Goal: Task Accomplishment & Management: Use online tool/utility

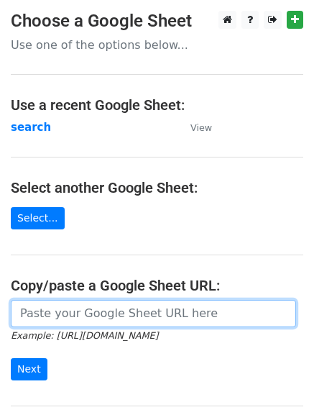
click at [72, 311] on input "url" at bounding box center [154, 313] width 286 height 27
type input "[URL][DOMAIN_NAME]"
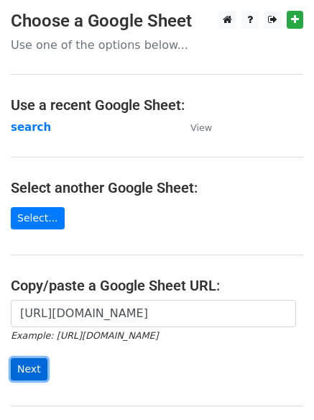
click at [19, 365] on input "Next" at bounding box center [29, 369] width 37 height 22
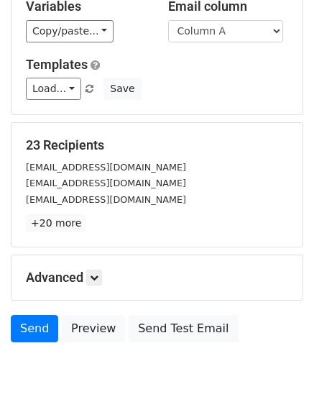
scroll to position [139, 0]
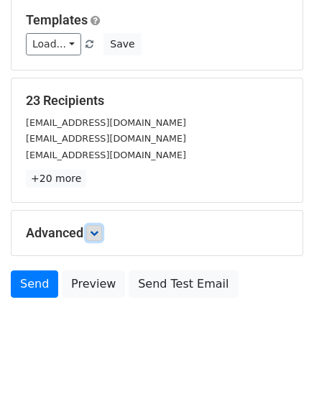
click at [96, 227] on link at bounding box center [94, 233] width 16 height 16
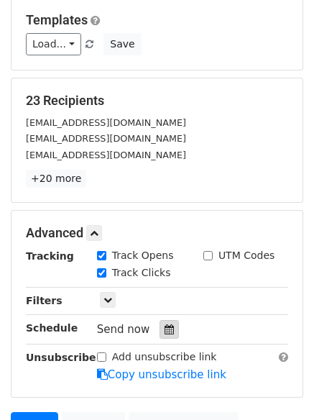
click at [165, 329] on icon at bounding box center [169, 329] width 9 height 10
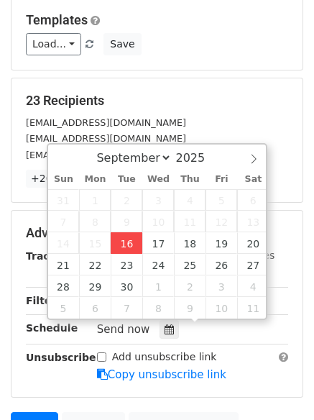
type input "2025-09-16 12:00"
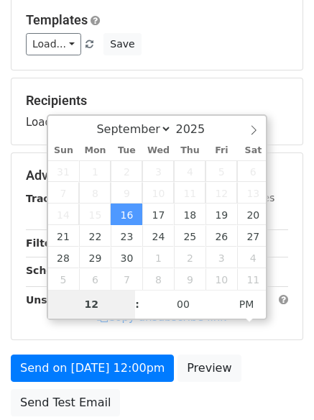
type input "4"
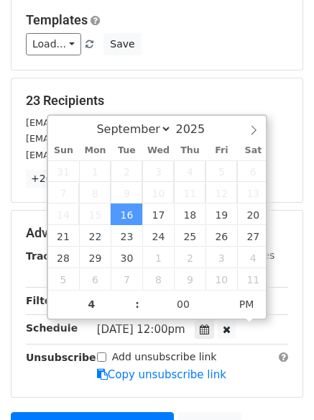
type input "2025-09-16 16:00"
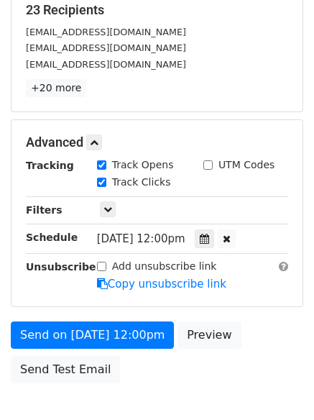
scroll to position [235, 0]
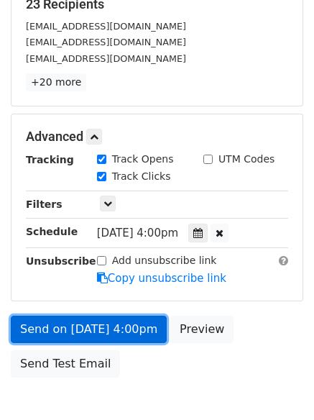
click at [68, 326] on link "Send on Sep 16 at 4:00pm" at bounding box center [89, 329] width 156 height 27
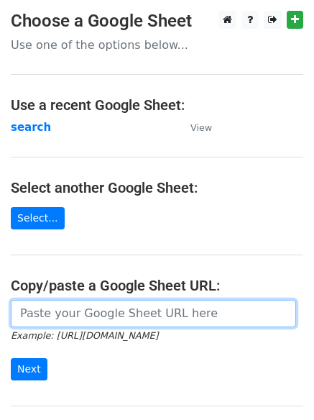
click at [65, 315] on input "url" at bounding box center [154, 313] width 286 height 27
type input "[URL][DOMAIN_NAME]"
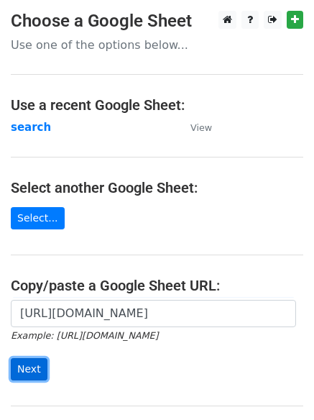
click at [26, 366] on input "Next" at bounding box center [29, 369] width 37 height 22
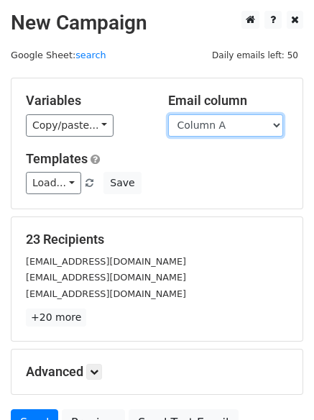
click at [275, 124] on select "Column A Column B Column C Column D" at bounding box center [225, 125] width 115 height 22
select select "Column B"
click at [168, 114] on select "Column A Column B Column C Column D" at bounding box center [225, 125] width 115 height 22
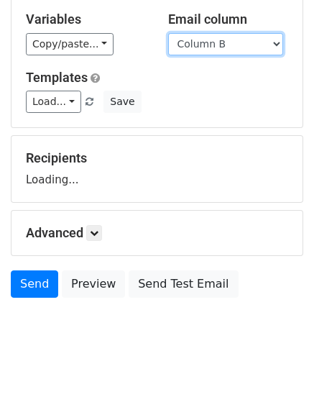
scroll to position [82, 0]
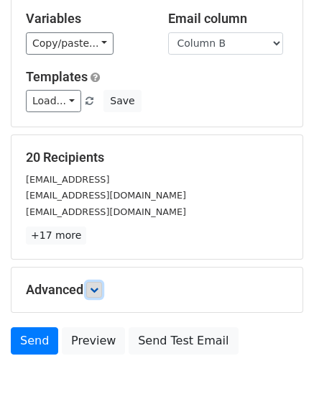
click at [92, 286] on link at bounding box center [94, 290] width 16 height 16
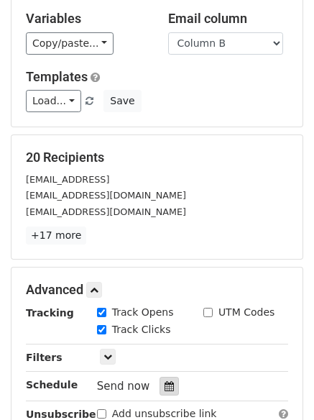
click at [165, 389] on icon at bounding box center [169, 386] width 9 height 10
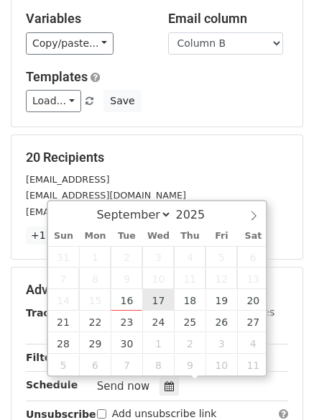
type input "2025-09-17 12:00"
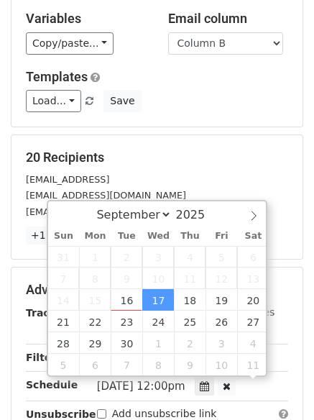
scroll to position [1, 0]
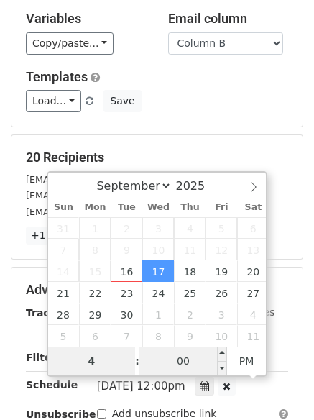
type input "4"
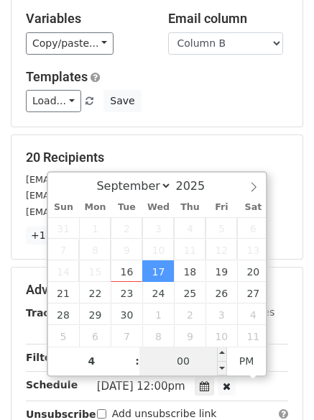
type input "2025-09-17 16:00"
type input "04"
click at [184, 367] on input "00" at bounding box center [184, 361] width 88 height 29
type input "5"
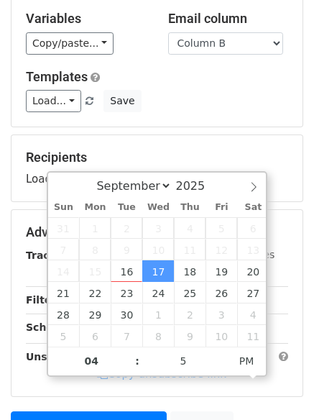
type input "2025-09-17 16:05"
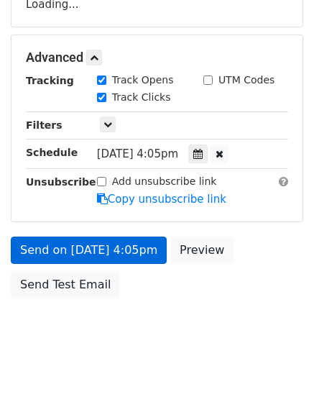
scroll to position [314, 0]
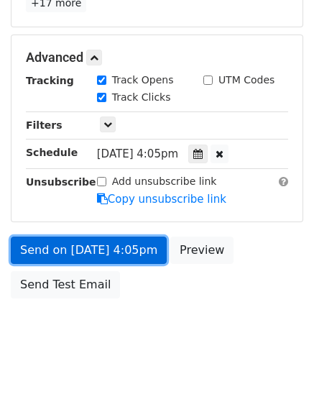
click at [63, 248] on link "Send on Sep 17 at 4:05pm" at bounding box center [89, 250] width 156 height 27
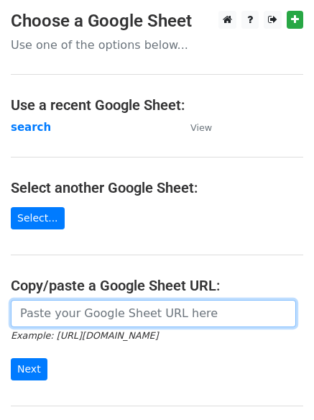
click at [112, 314] on input "url" at bounding box center [154, 313] width 286 height 27
type input "https://docs.google.com/spreadsheets/d/1shPDxz6VFA8jrAtHM3zRyBLnIKchFYLg4MMZYnU…"
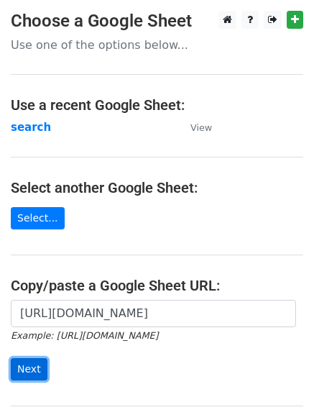
click at [22, 365] on input "Next" at bounding box center [29, 369] width 37 height 22
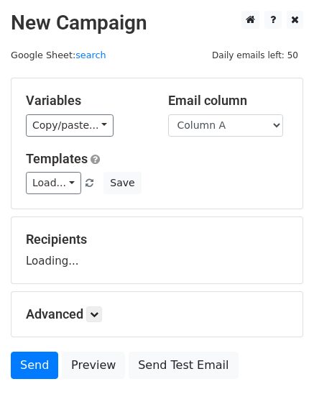
click at [283, 123] on div "Email column Column A Column B Column C Column D" at bounding box center [229, 115] width 142 height 44
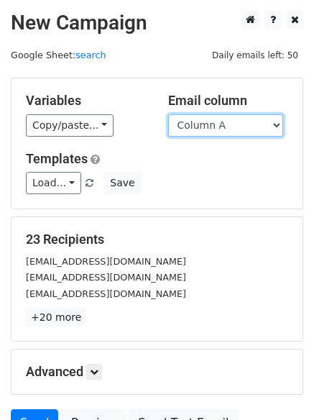
click at [275, 122] on select "Column A Column B Column C Column D" at bounding box center [225, 125] width 115 height 22
select select "Column C"
click at [168, 114] on select "Column A Column B Column C Column D" at bounding box center [225, 125] width 115 height 22
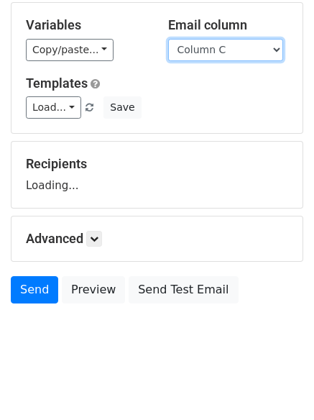
scroll to position [78, 0]
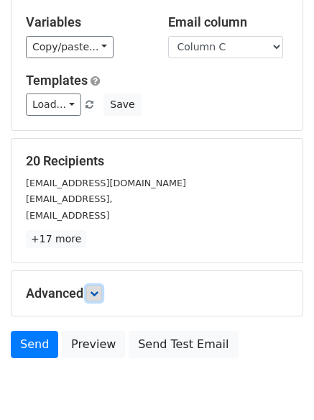
click at [99, 289] on icon at bounding box center [94, 293] width 9 height 9
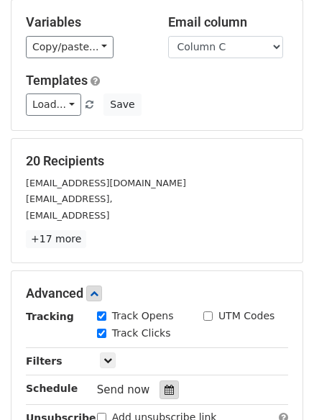
click at [165, 389] on icon at bounding box center [169, 390] width 9 height 10
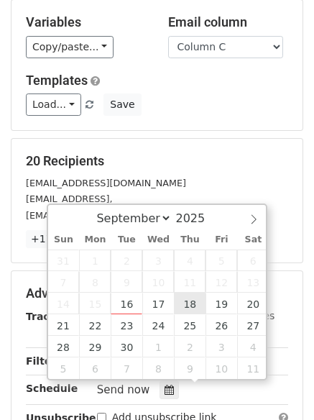
type input "2025-09-18 12:00"
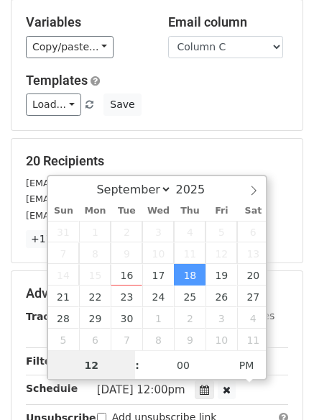
scroll to position [1, 0]
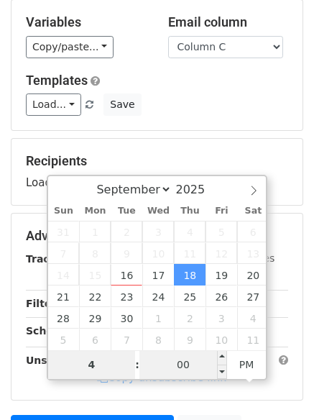
type input "4"
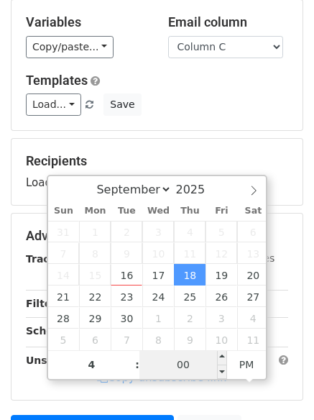
type input "2025-09-18 16:00"
type input "04"
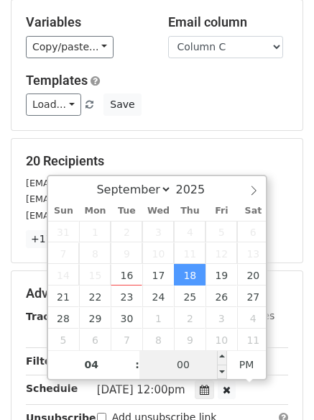
click at [192, 361] on input "00" at bounding box center [184, 364] width 88 height 29
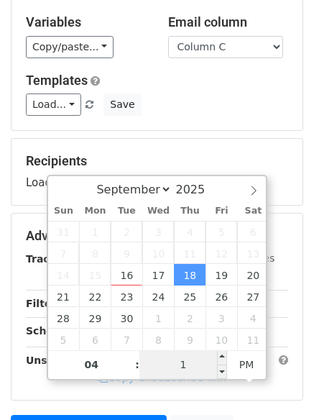
type input "10"
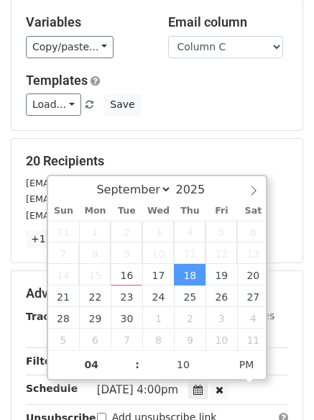
type input "2025-09-18 16:10"
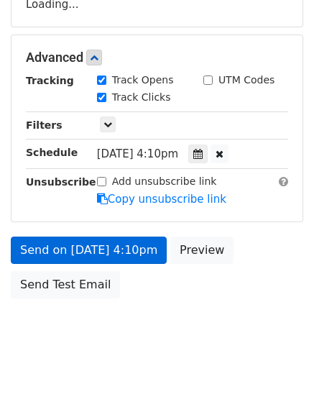
scroll to position [311, 0]
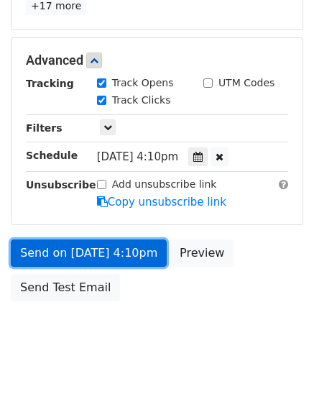
click at [94, 253] on link "Send on Sep 18 at 4:10pm" at bounding box center [89, 252] width 156 height 27
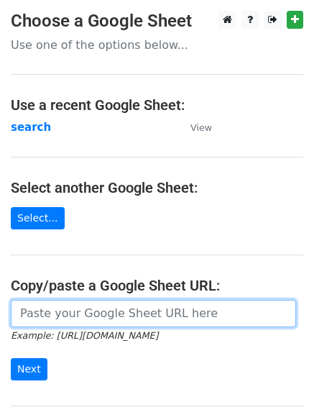
click at [70, 317] on input "url" at bounding box center [154, 313] width 286 height 27
type input "[URL][DOMAIN_NAME]"
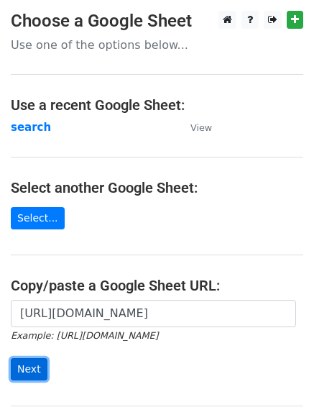
click at [26, 366] on input "Next" at bounding box center [29, 369] width 37 height 22
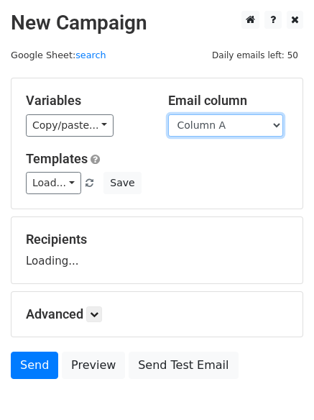
click at [280, 120] on select "Column A Column B Column C Column D" at bounding box center [225, 125] width 115 height 22
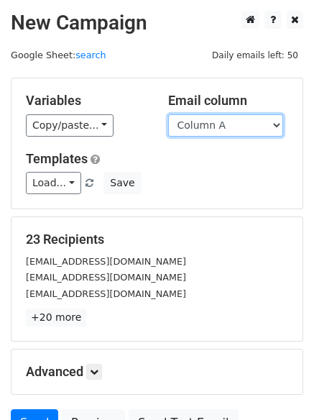
click at [279, 124] on select "Column A Column B Column C Column D" at bounding box center [225, 125] width 115 height 22
select select "Column D"
click at [168, 114] on select "Column A Column B Column C Column D" at bounding box center [225, 125] width 115 height 22
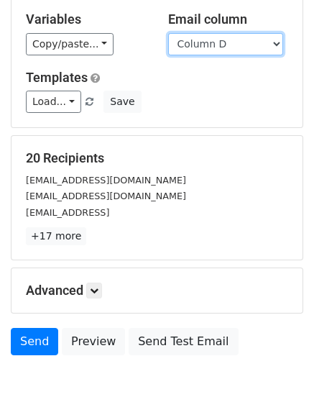
scroll to position [114, 0]
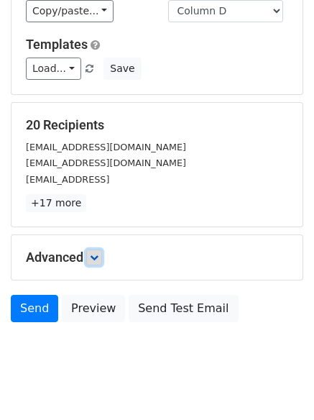
click at [98, 256] on icon at bounding box center [94, 257] width 9 height 9
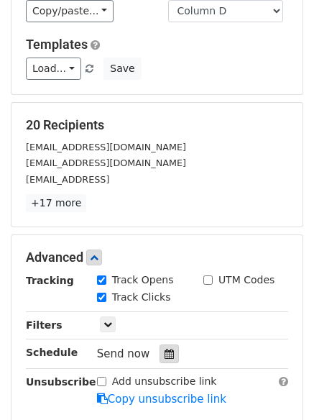
click at [165, 350] on icon at bounding box center [169, 354] width 9 height 10
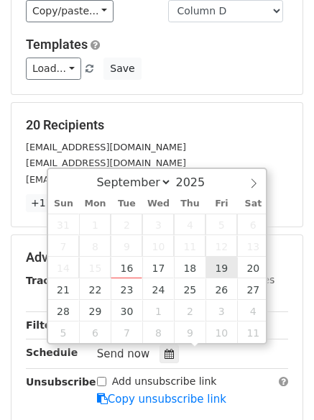
type input "[DATE] 12:00"
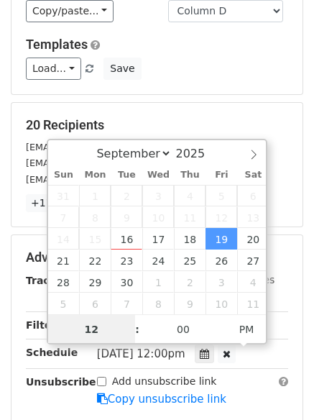
scroll to position [1, 0]
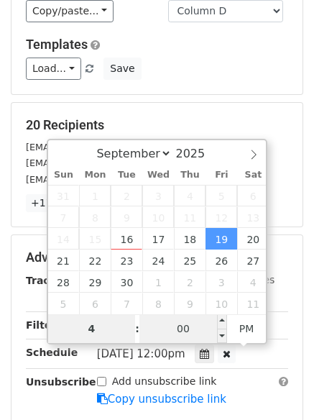
type input "4"
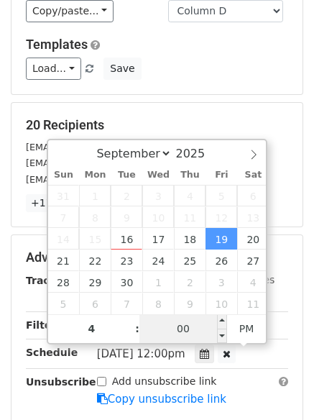
type input "[DATE] 16:00"
type input "04"
click at [182, 328] on input "00" at bounding box center [184, 328] width 88 height 29
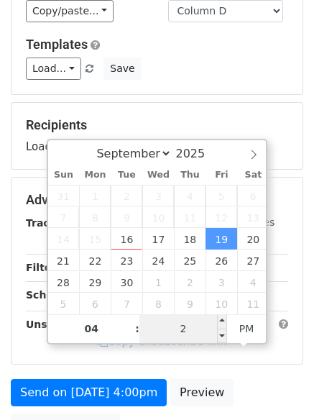
type input "20"
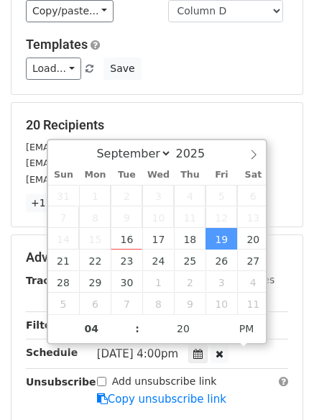
type input "[DATE] 16:20"
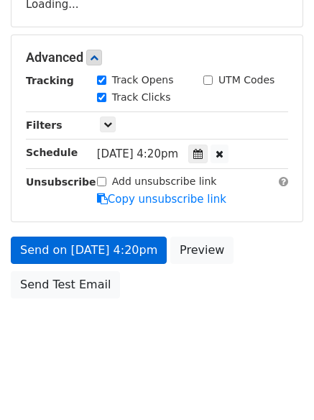
scroll to position [306, 0]
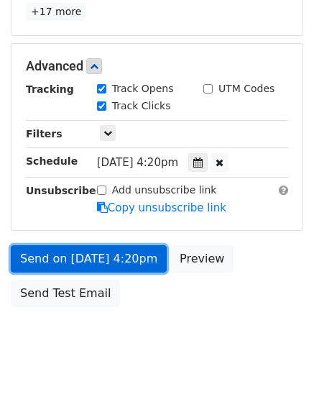
click at [83, 258] on link "Send on [DATE] 4:20pm" at bounding box center [89, 258] width 156 height 27
